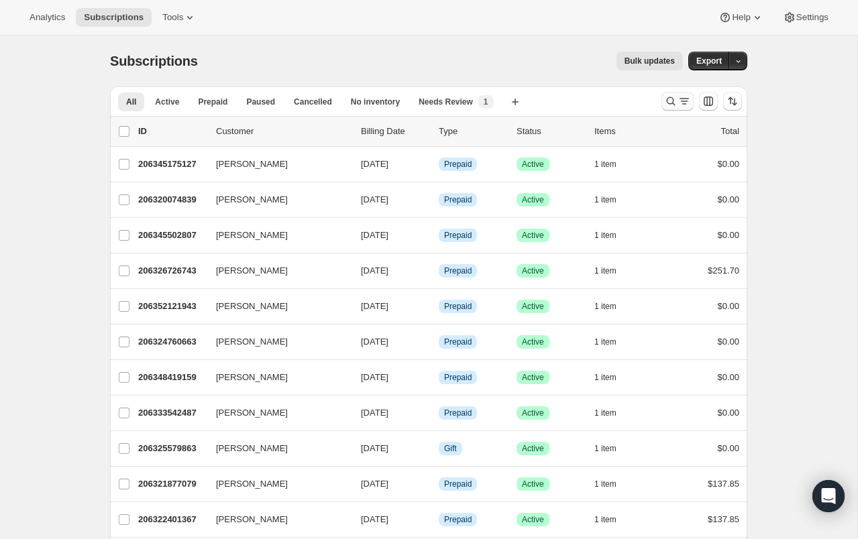
click at [679, 101] on icon "Search and filter results" at bounding box center [684, 101] width 13 height 13
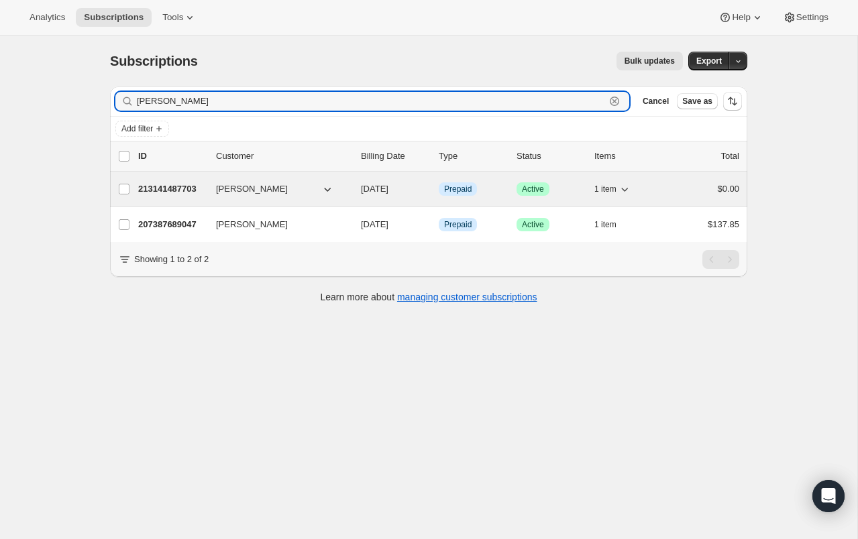
type input "[PERSON_NAME]"
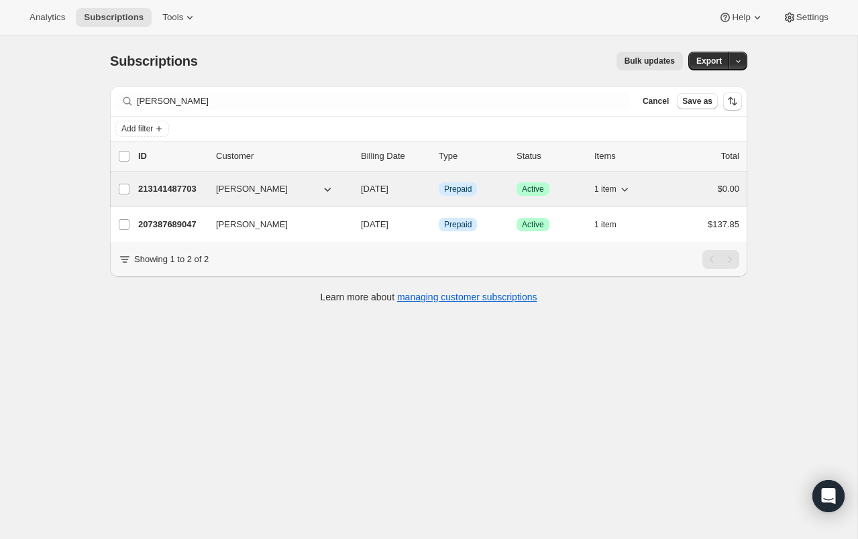
click at [156, 193] on p "213141487703" at bounding box center [171, 189] width 67 height 13
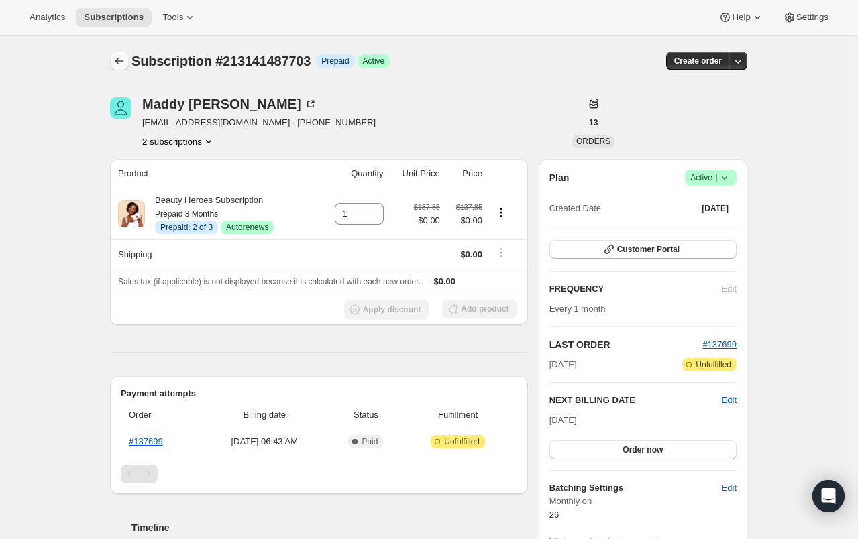
click at [121, 58] on icon "Subscriptions" at bounding box center [119, 60] width 13 height 13
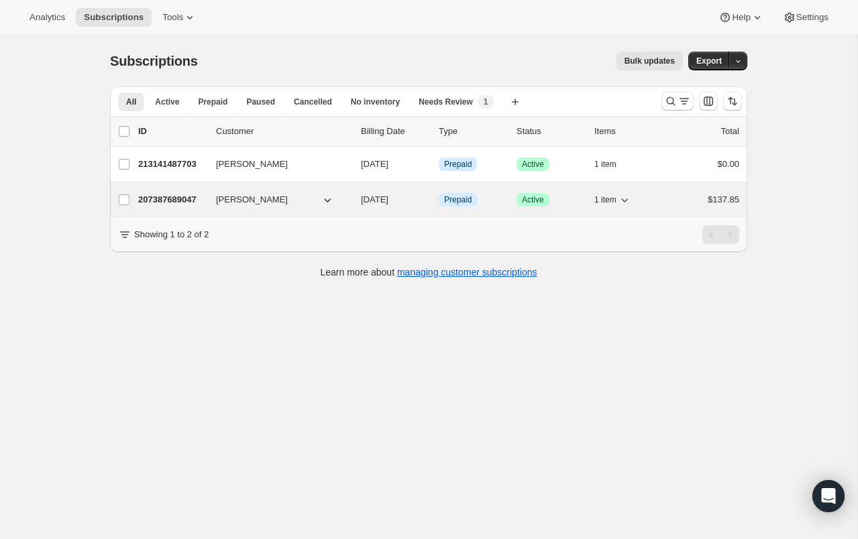
click at [175, 199] on p "207387689047" at bounding box center [171, 199] width 67 height 13
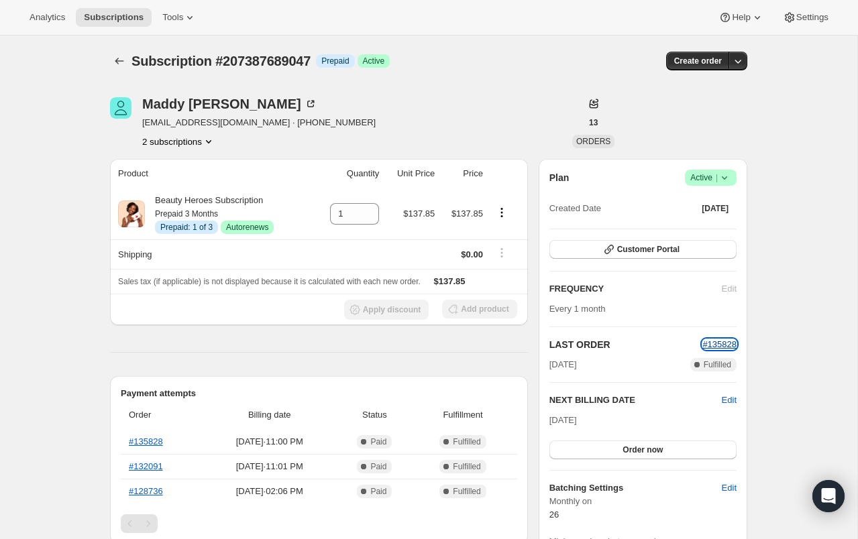
click at [717, 344] on span "#135828" at bounding box center [720, 345] width 34 height 10
click at [113, 63] on icon "Subscriptions" at bounding box center [119, 60] width 13 height 13
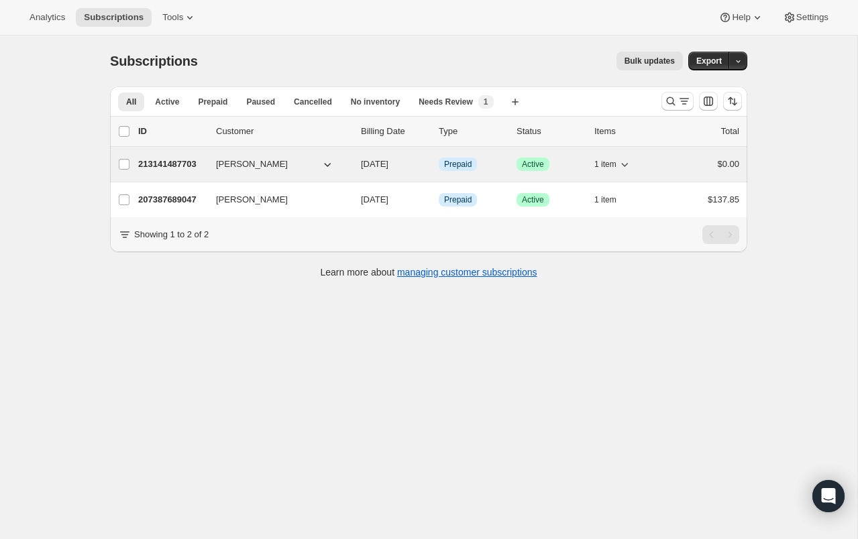
click at [174, 168] on p "213141487703" at bounding box center [171, 164] width 67 height 13
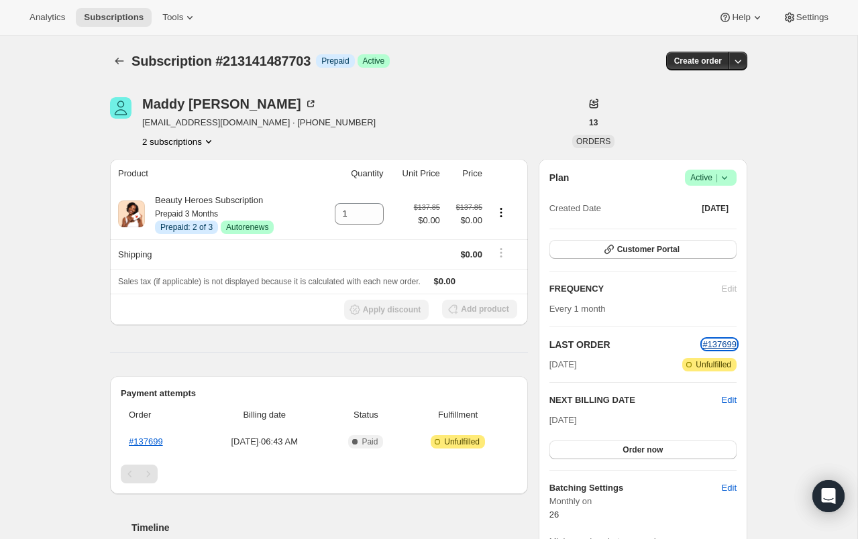
click at [719, 346] on span "#137699" at bounding box center [720, 345] width 34 height 10
click at [126, 58] on button "Subscriptions" at bounding box center [119, 61] width 19 height 19
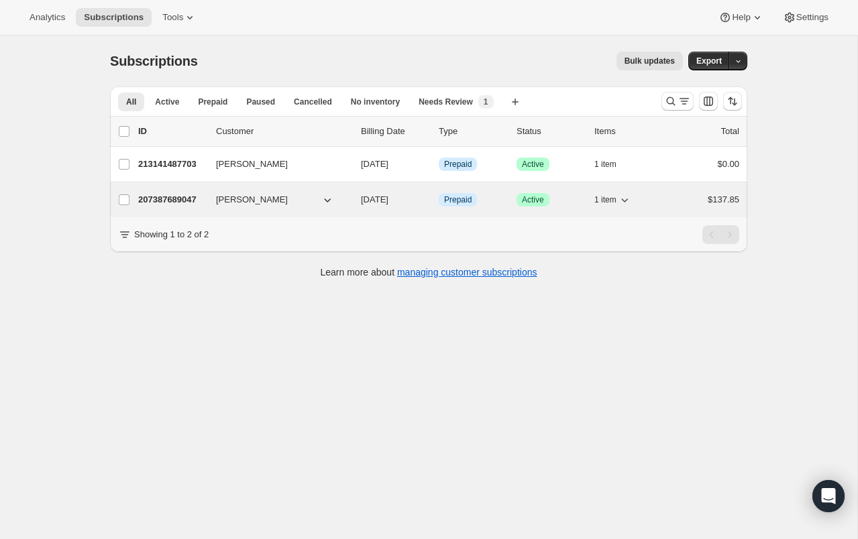
click at [188, 192] on div "207387689047 [PERSON_NAME] [DATE] Info Prepaid Success Active 1 item $137.85" at bounding box center [438, 200] width 601 height 19
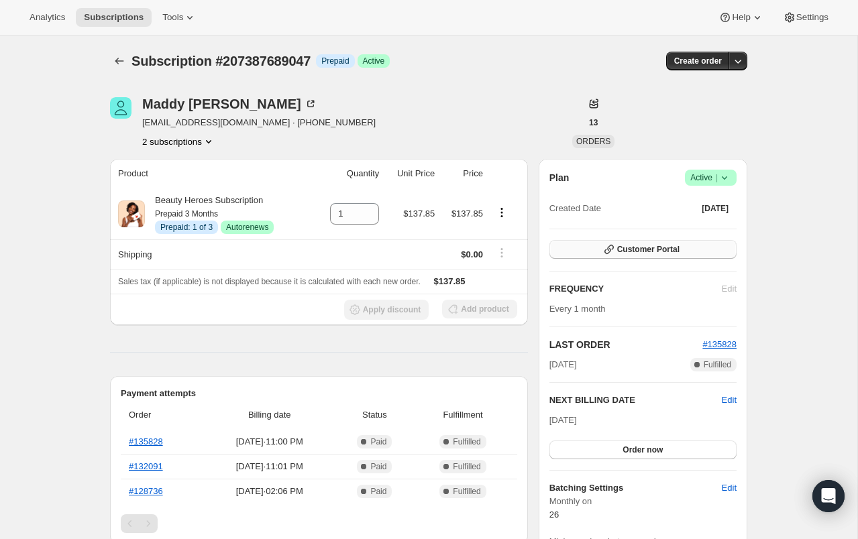
click at [641, 255] on button "Customer Portal" at bounding box center [643, 249] width 187 height 19
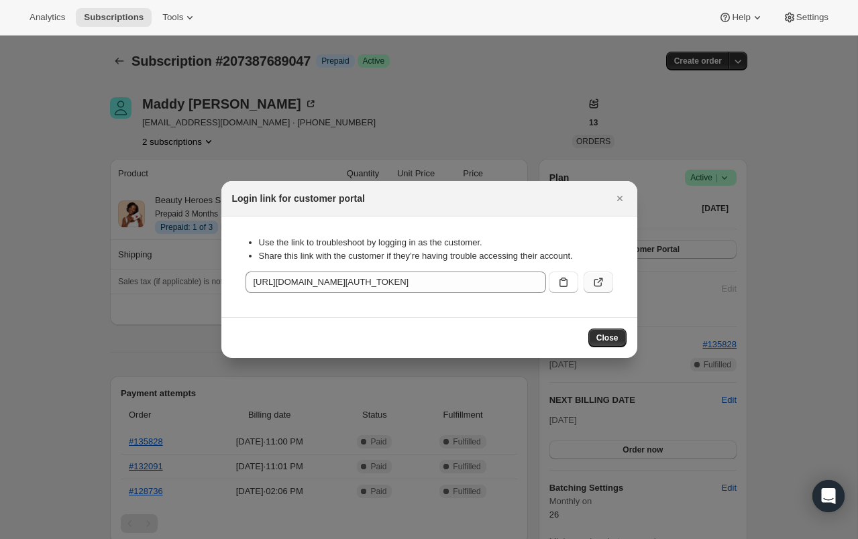
click at [594, 281] on icon ":rn1:" at bounding box center [598, 283] width 8 height 8
click at [601, 346] on button "Close" at bounding box center [607, 338] width 38 height 19
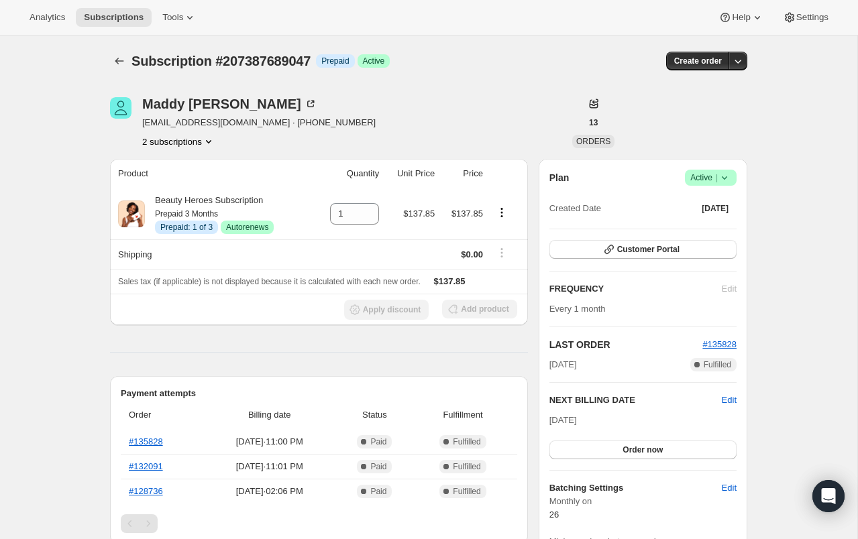
click at [728, 183] on icon at bounding box center [724, 177] width 13 height 13
click at [240, 231] on span "Autorenews" at bounding box center [247, 227] width 42 height 11
click at [723, 186] on div "Plan Success Active | Created Date [DATE]" at bounding box center [643, 194] width 187 height 48
click at [719, 183] on icon at bounding box center [724, 177] width 13 height 13
click at [719, 222] on span "Cancel subscription" at bounding box center [707, 227] width 76 height 10
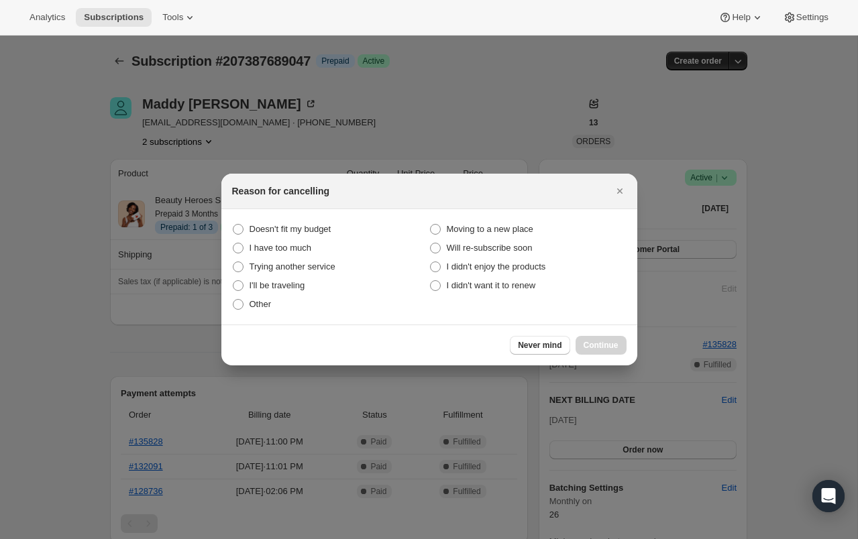
click at [231, 307] on section "Doesn't fit my budget Moving to a new place I have too much Will re-subscribe s…" at bounding box center [429, 266] width 416 height 115
click at [246, 306] on label "Other" at bounding box center [330, 304] width 197 height 19
click at [234, 300] on input "Other" at bounding box center [233, 299] width 1 height 1
radio input "true"
click at [605, 340] on button "Continue" at bounding box center [601, 345] width 51 height 19
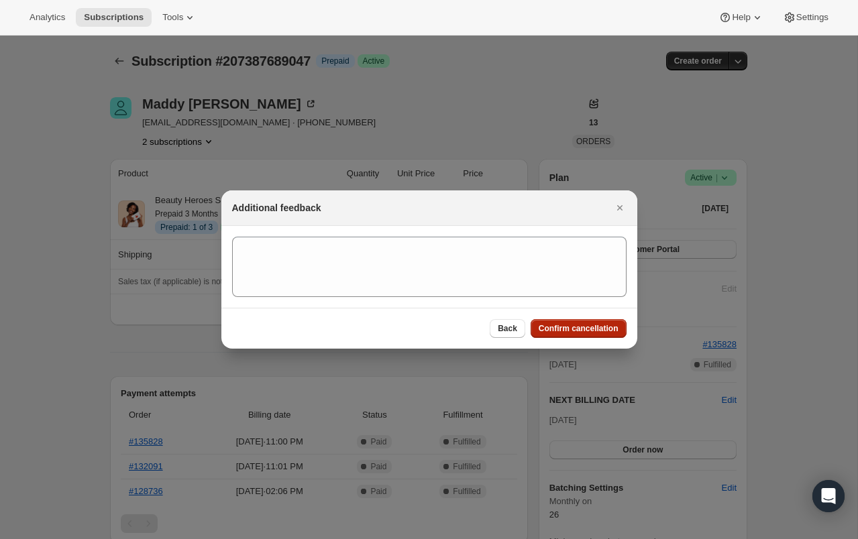
click at [581, 331] on span "Confirm cancellation" at bounding box center [579, 328] width 80 height 11
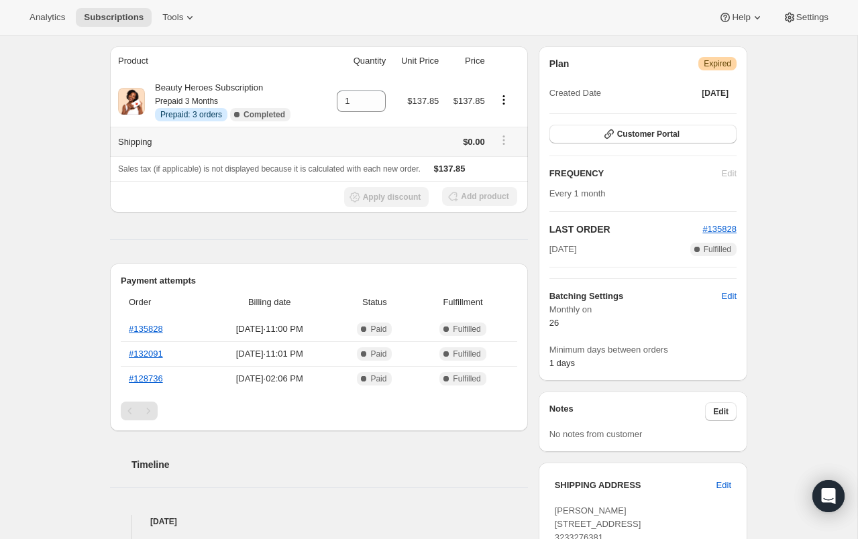
scroll to position [274, 0]
